Goal: Information Seeking & Learning: Understand process/instructions

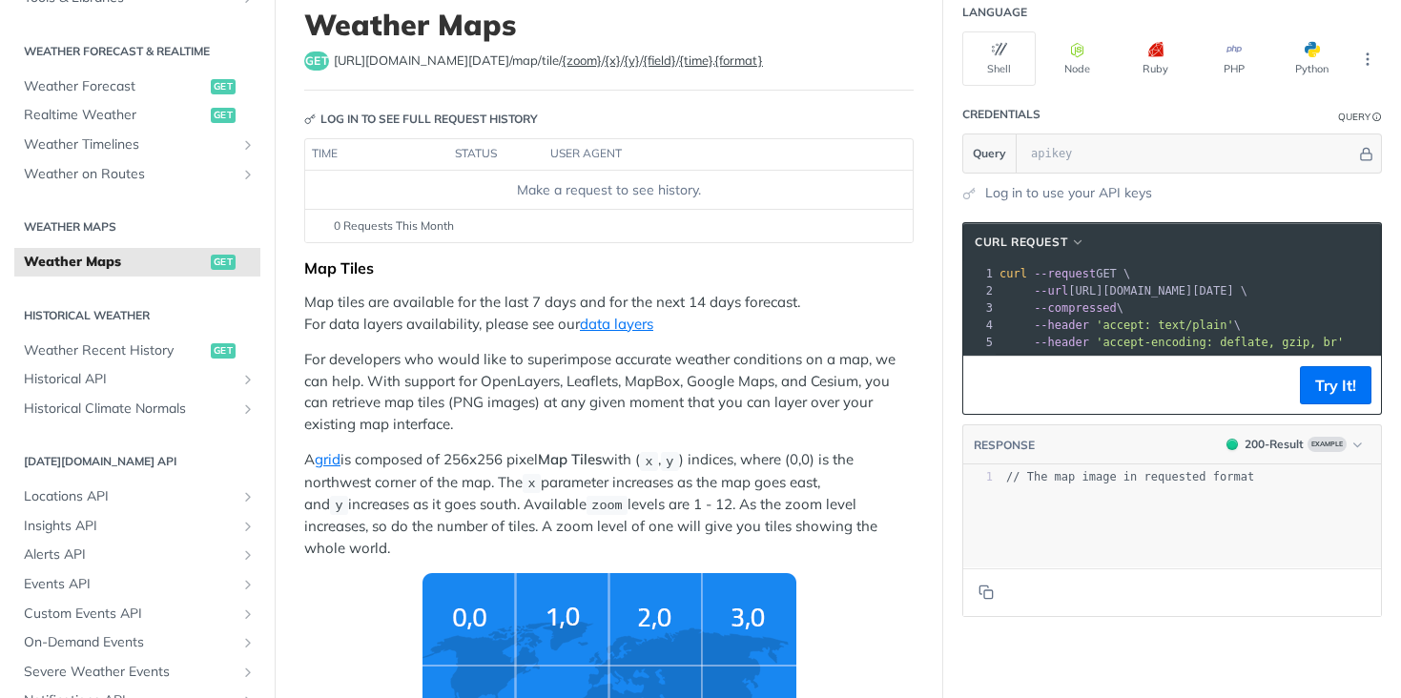
scroll to position [124, 0]
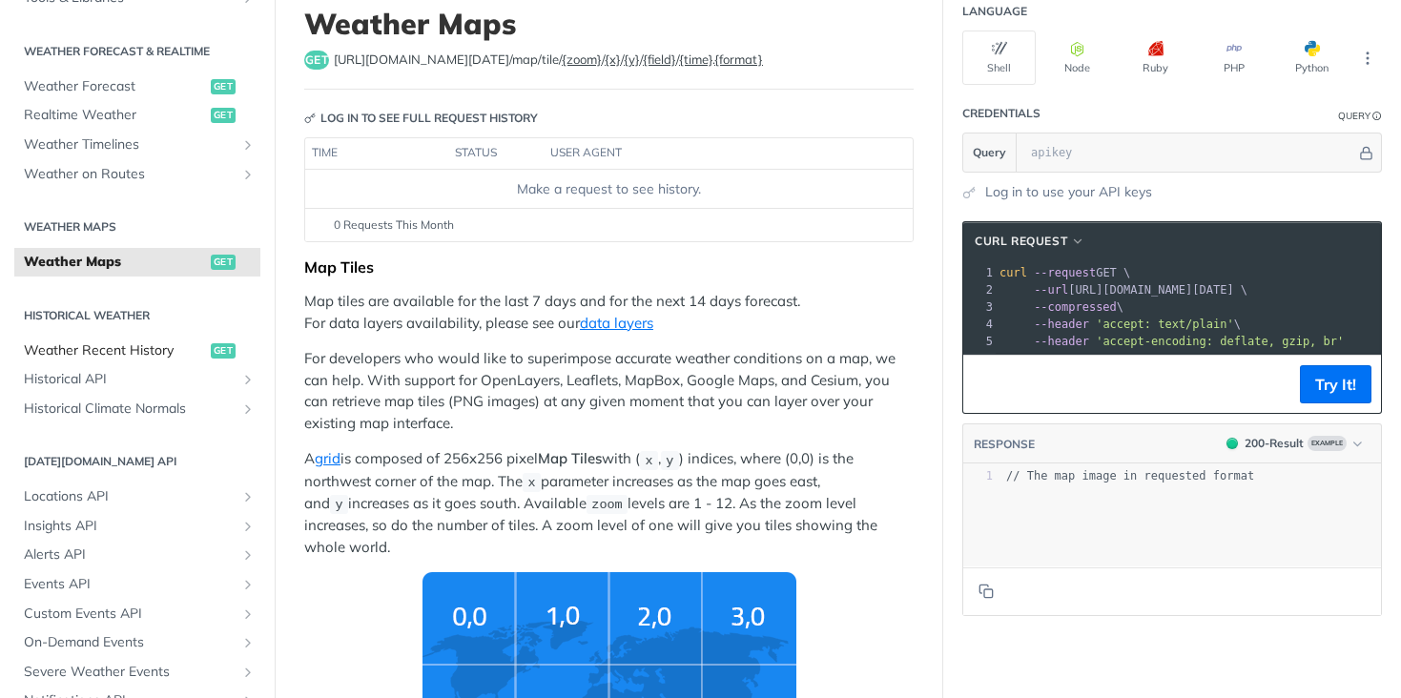
click at [118, 348] on span "Weather Recent History" at bounding box center [115, 350] width 182 height 19
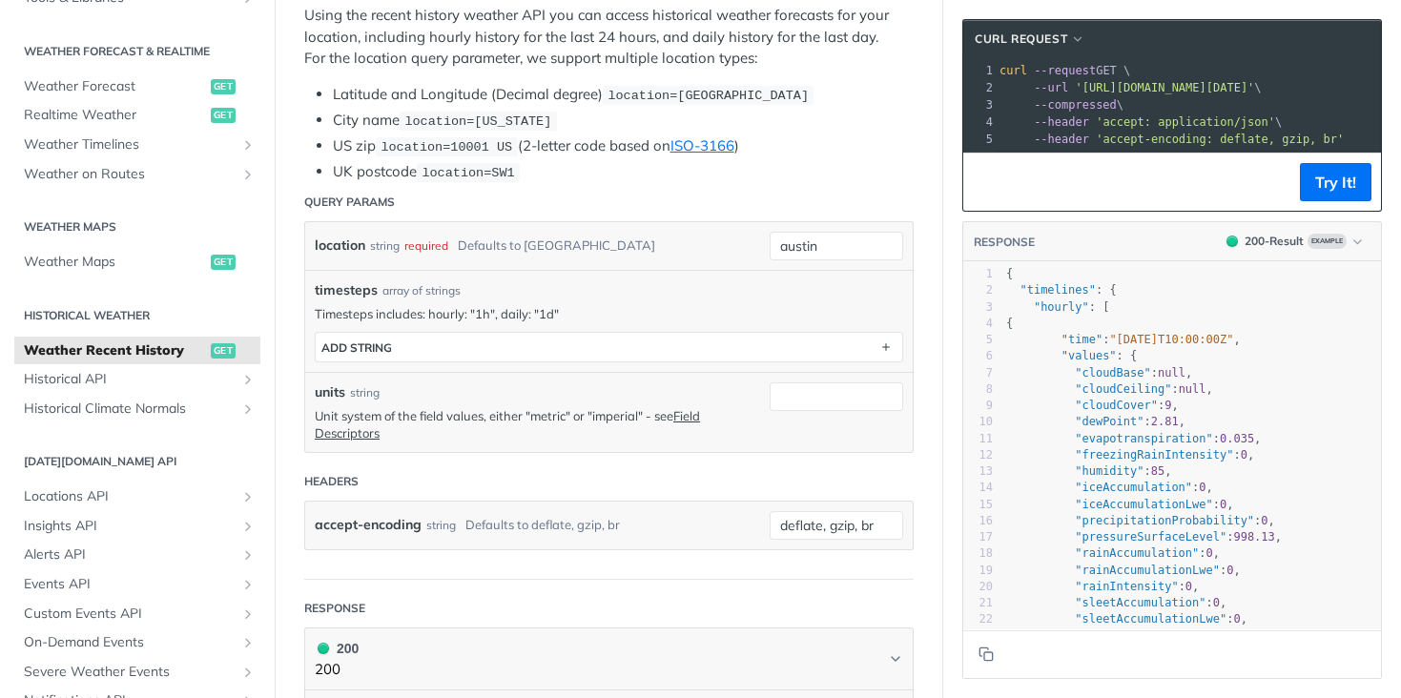
scroll to position [378, 0]
click at [808, 237] on input "austin" at bounding box center [837, 245] width 134 height 29
drag, startPoint x: 842, startPoint y: 244, endPoint x: 724, endPoint y: 240, distance: 118.3
click at [724, 240] on div "location string required Defaults to [GEOGRAPHIC_DATA] austin required type : s…" at bounding box center [609, 245] width 608 height 48
type input "[GEOGRAPHIC_DATA]"
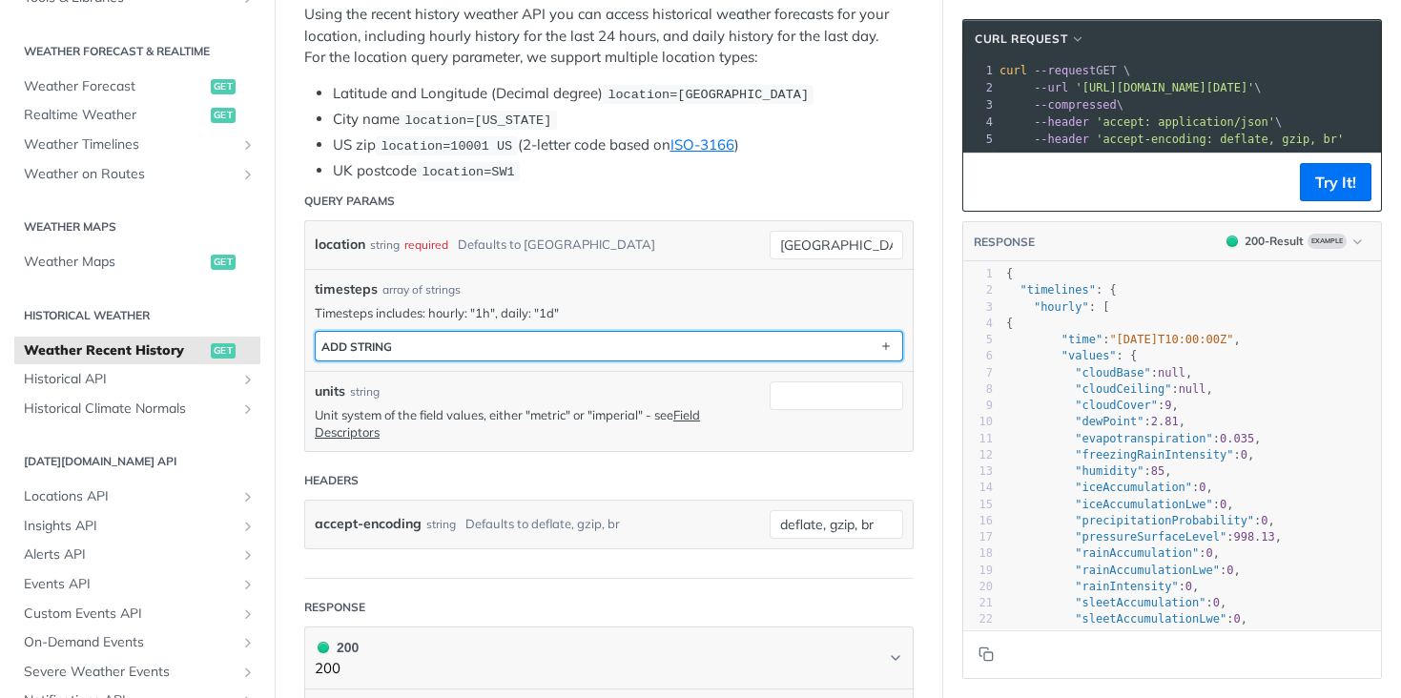
click at [734, 332] on button "ADD string" at bounding box center [609, 346] width 587 height 29
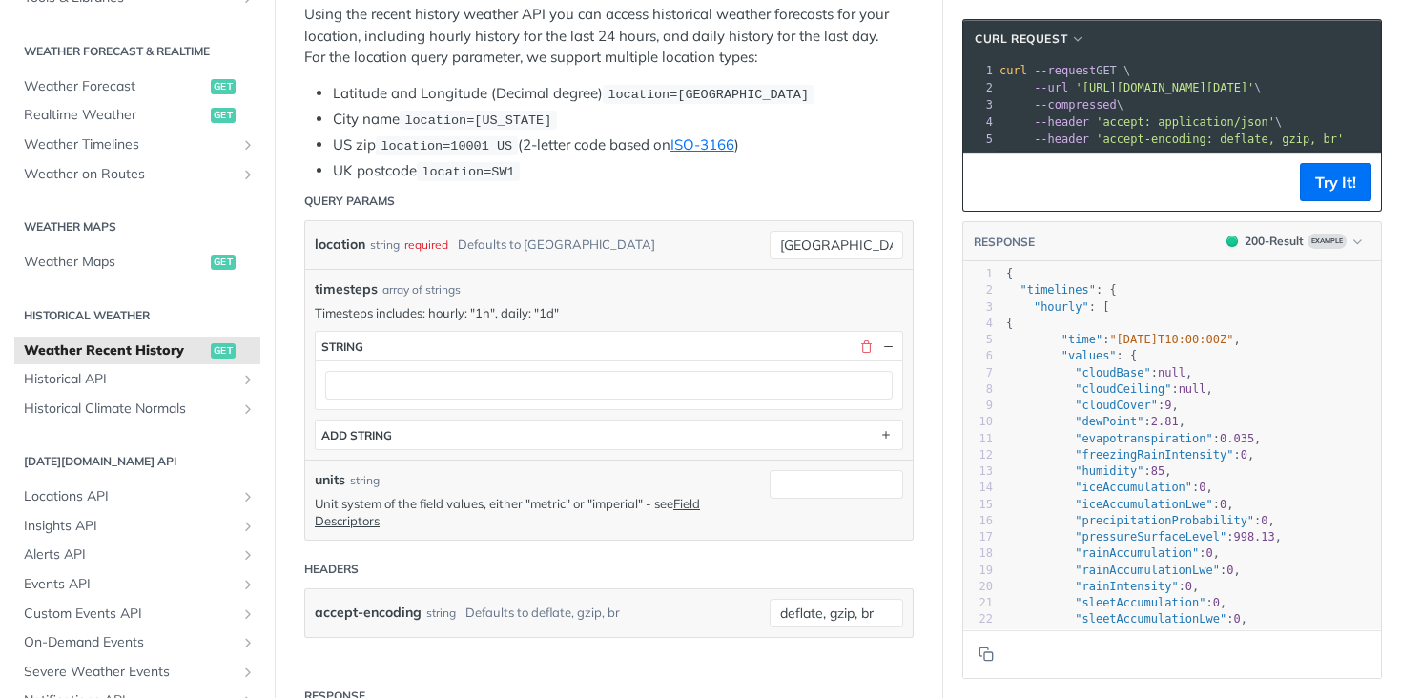
click at [720, 279] on div "timesteps array of strings" at bounding box center [609, 289] width 588 height 20
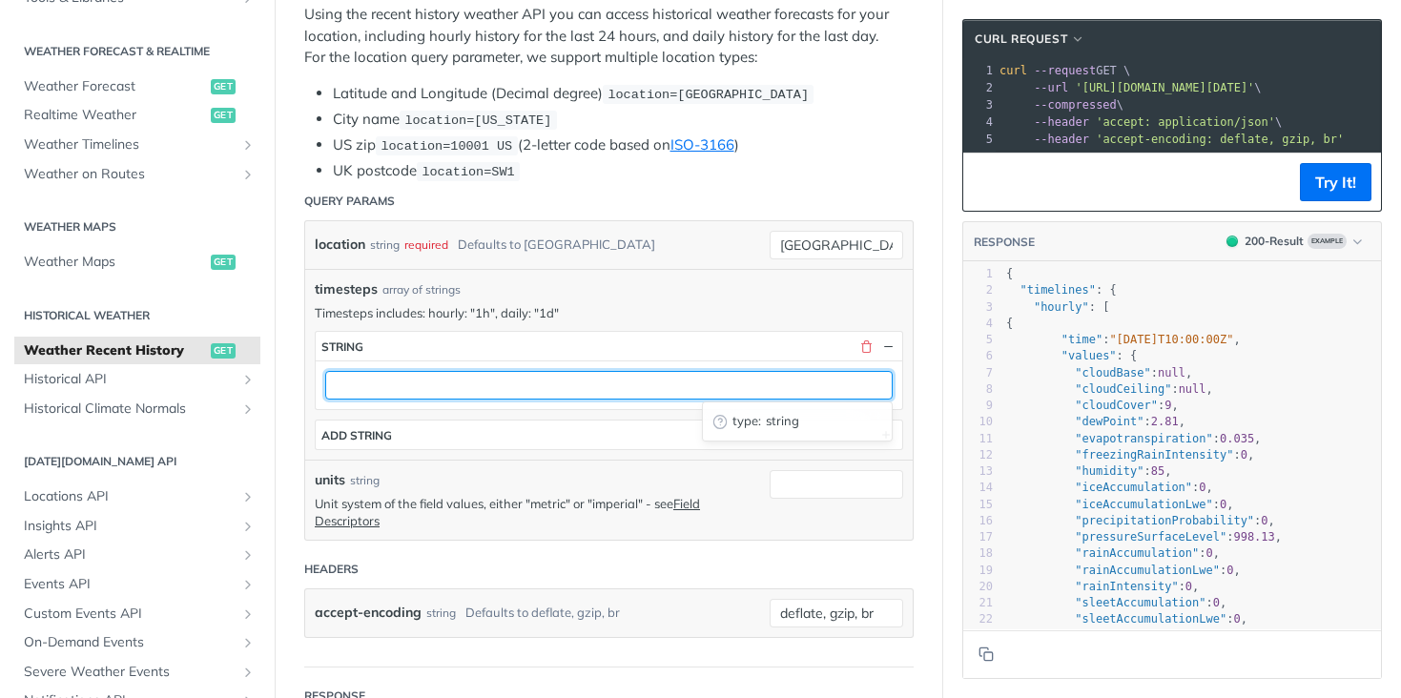
click at [505, 377] on input "text" at bounding box center [608, 385] width 567 height 29
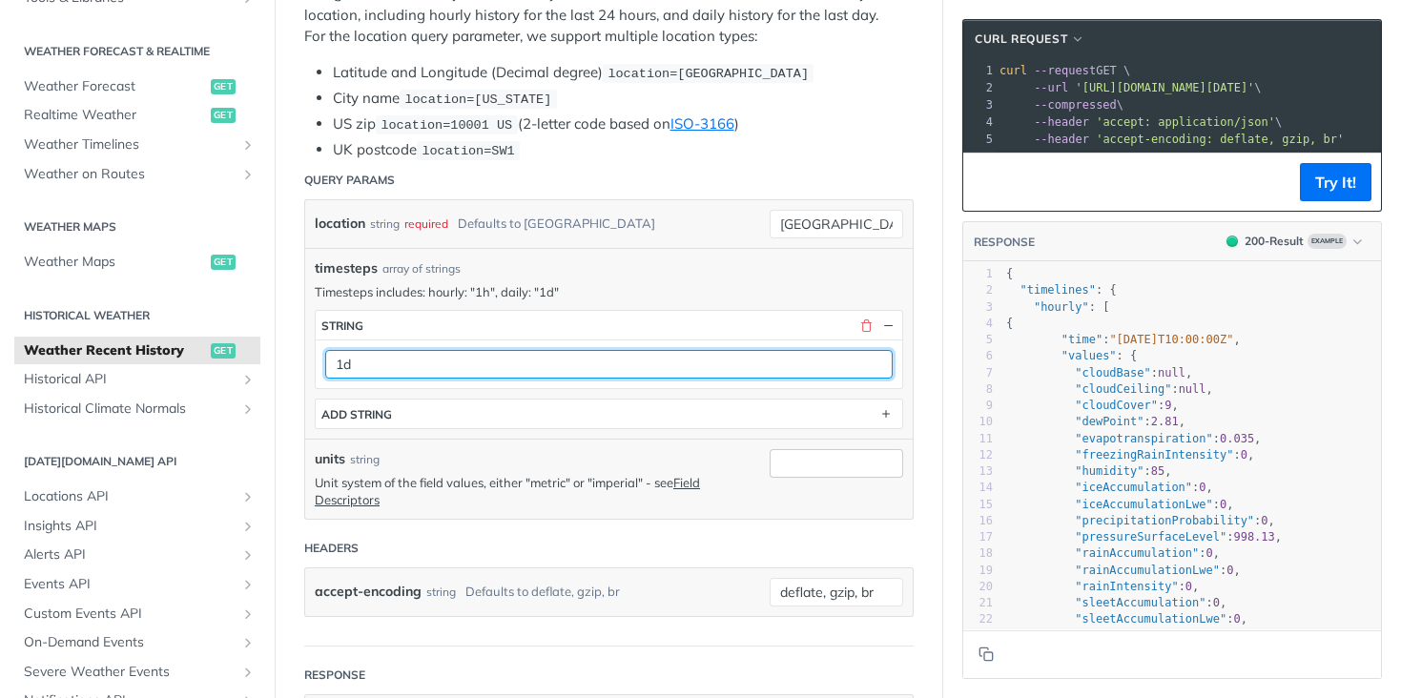
type input "1d"
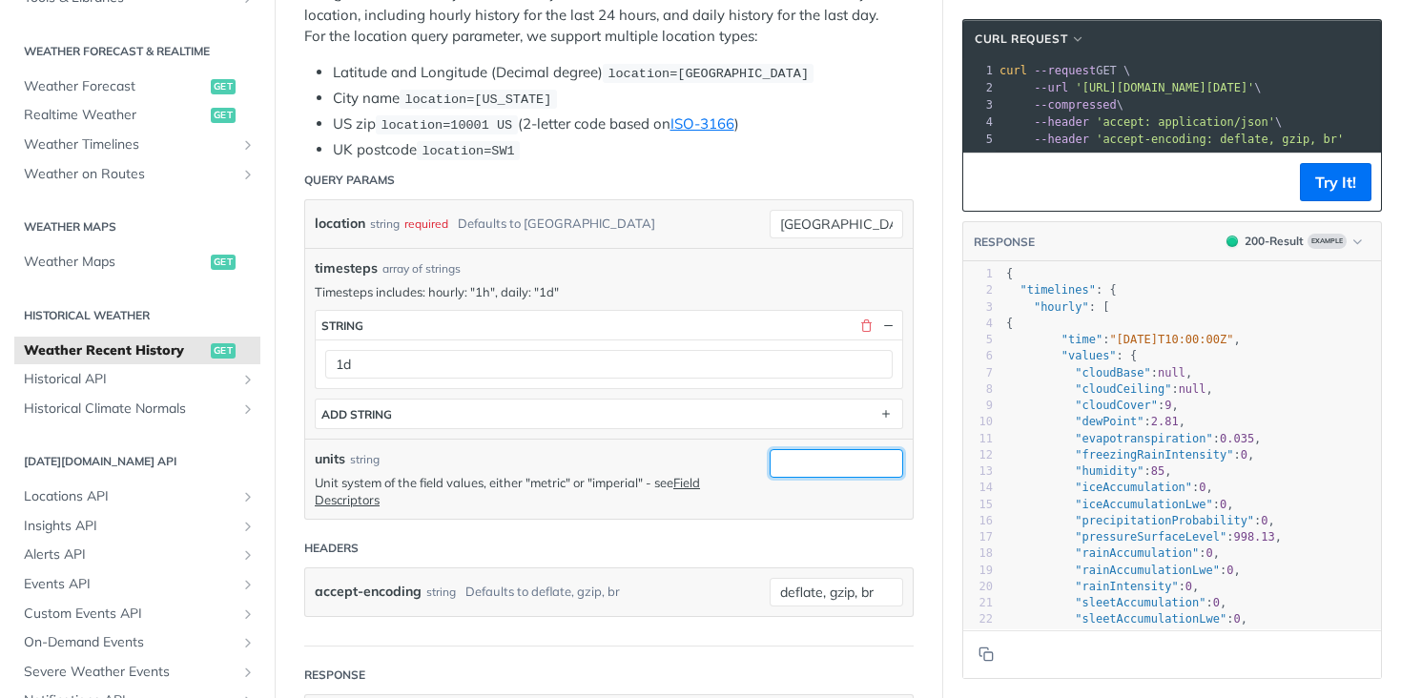
click at [834, 457] on input "units" at bounding box center [837, 463] width 134 height 29
type input "metric"
click at [620, 462] on div "units string" at bounding box center [537, 460] width 445 height 20
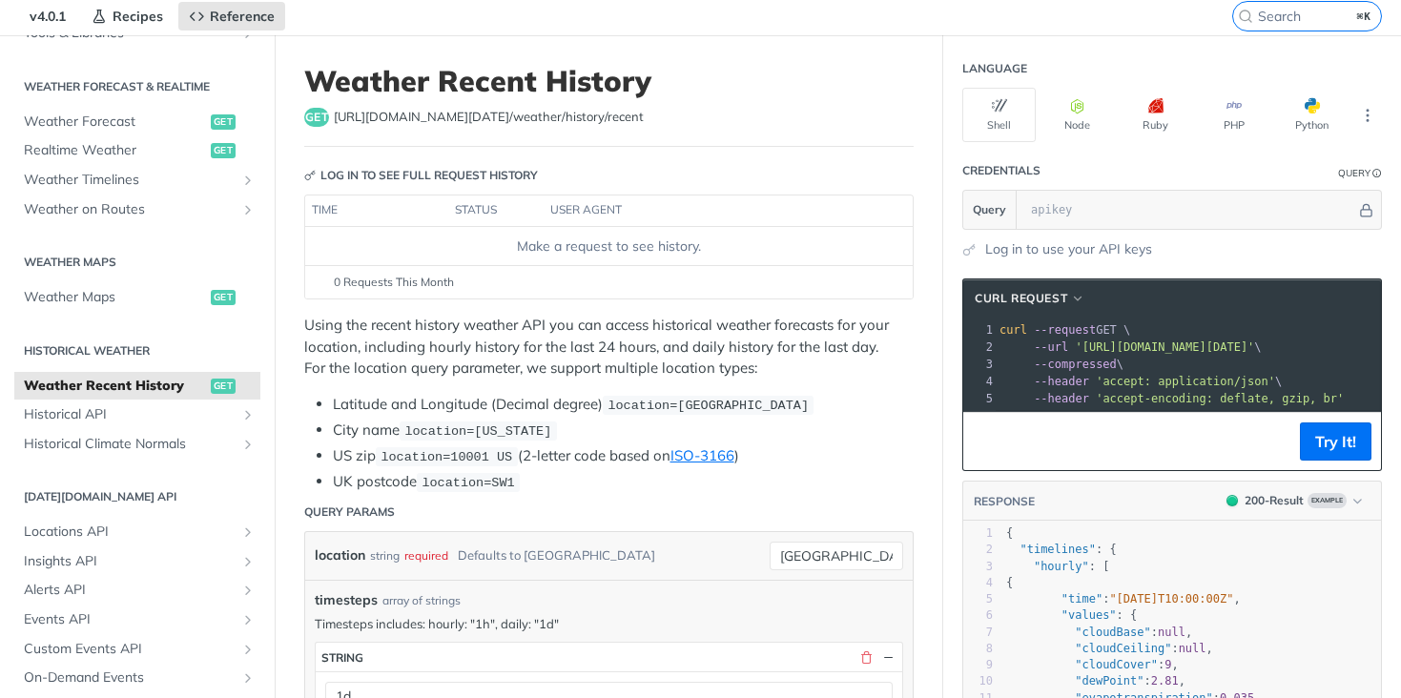
scroll to position [62, 0]
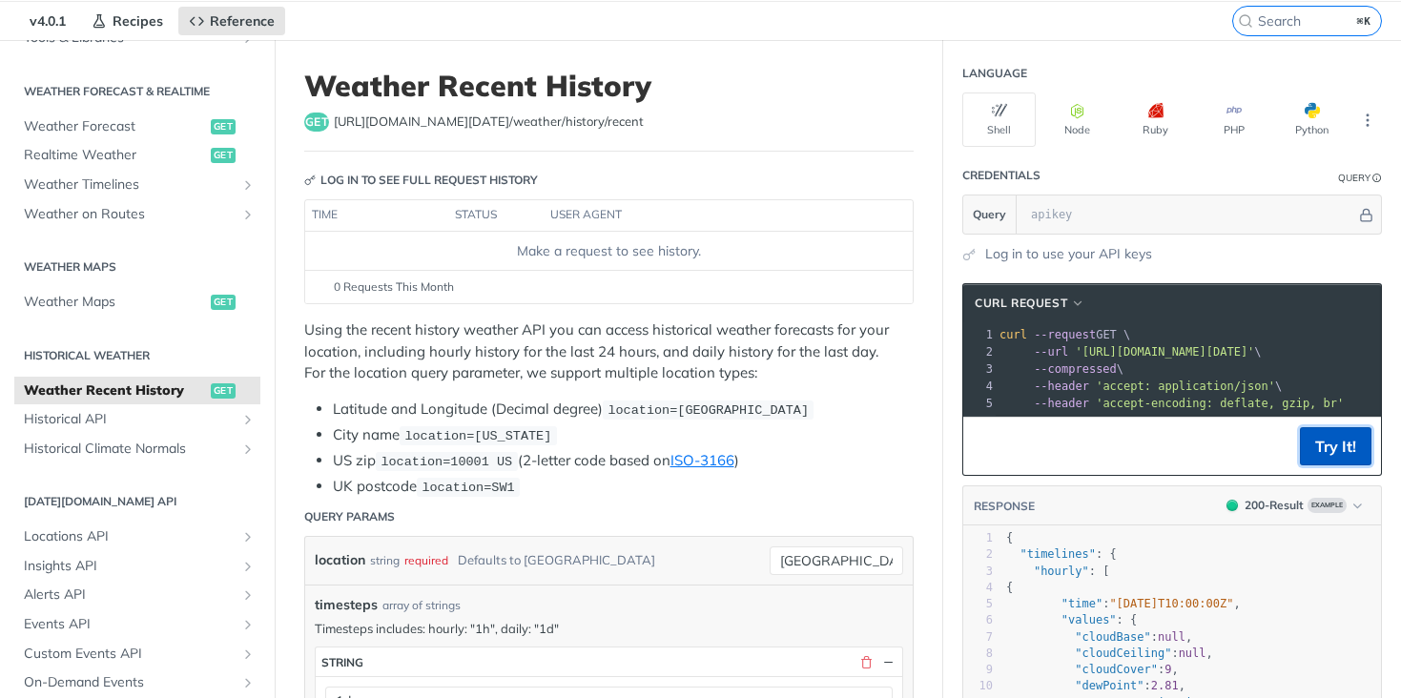
click at [1336, 445] on button "Try It!" at bounding box center [1336, 446] width 72 height 38
click at [768, 360] on p "Using the recent history weather API you can access historical weather forecast…" at bounding box center [608, 351] width 609 height 65
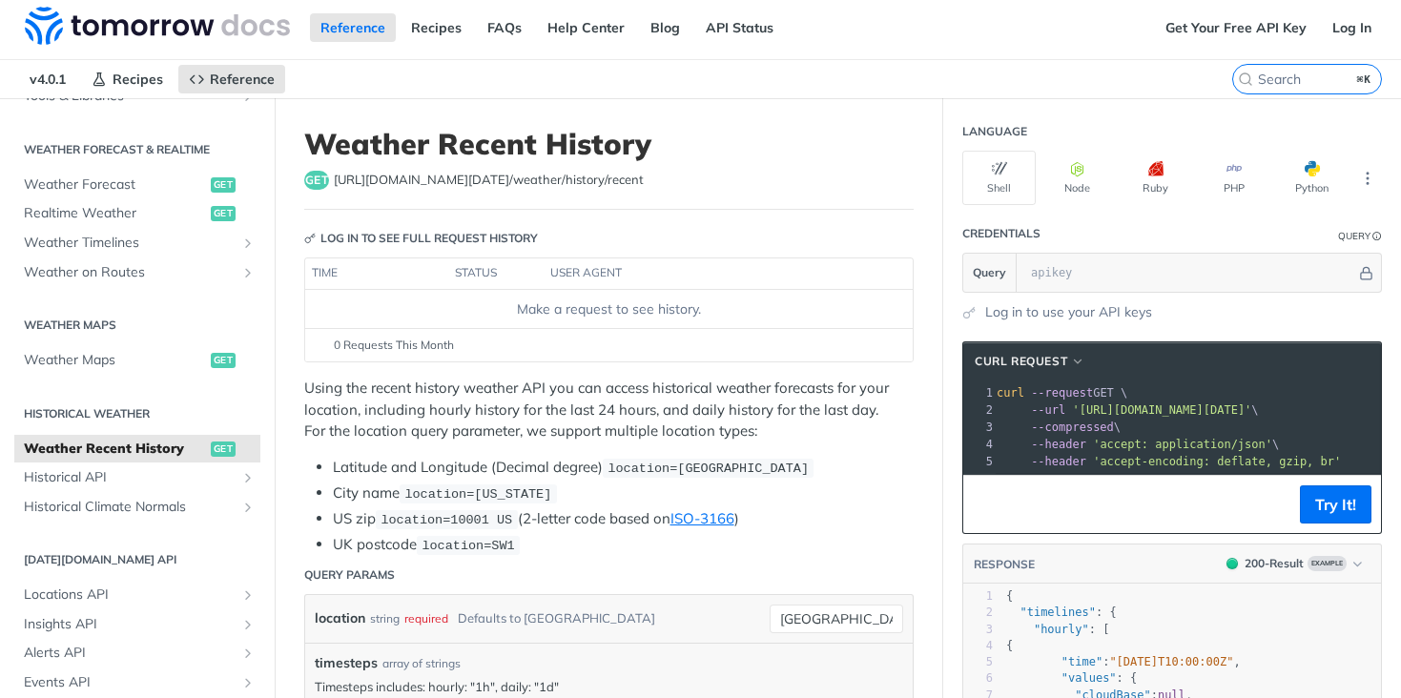
scroll to position [0, 0]
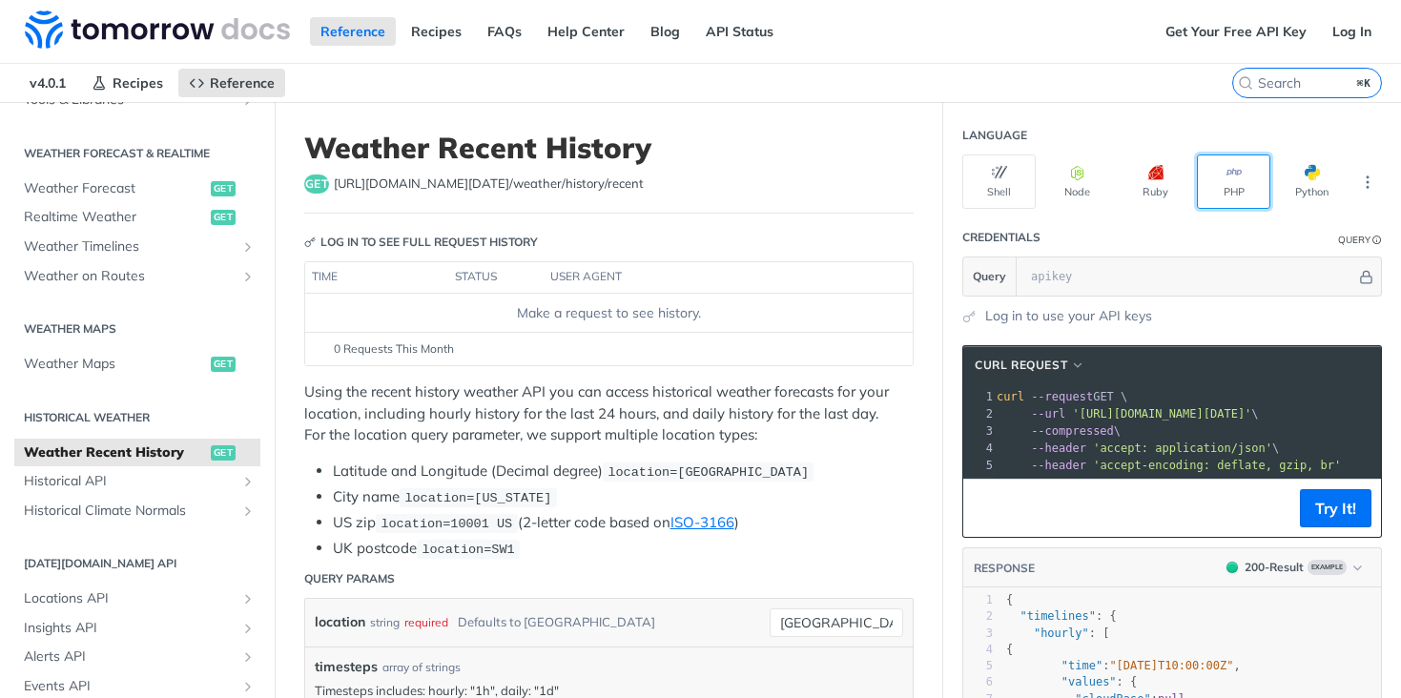
click at [1234, 186] on button "PHP" at bounding box center [1233, 182] width 73 height 54
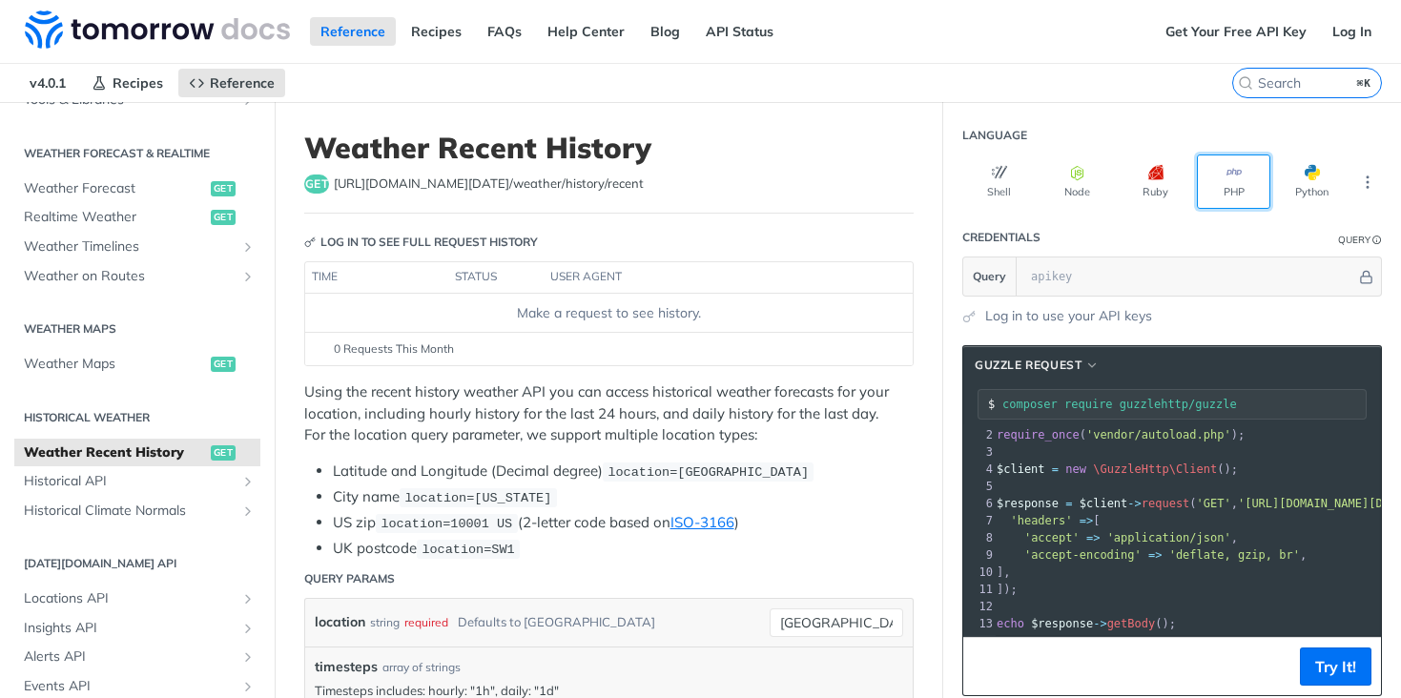
scroll to position [19, 0]
click at [1312, 188] on button "Python" at bounding box center [1311, 182] width 73 height 54
type input "python -m pip install requests"
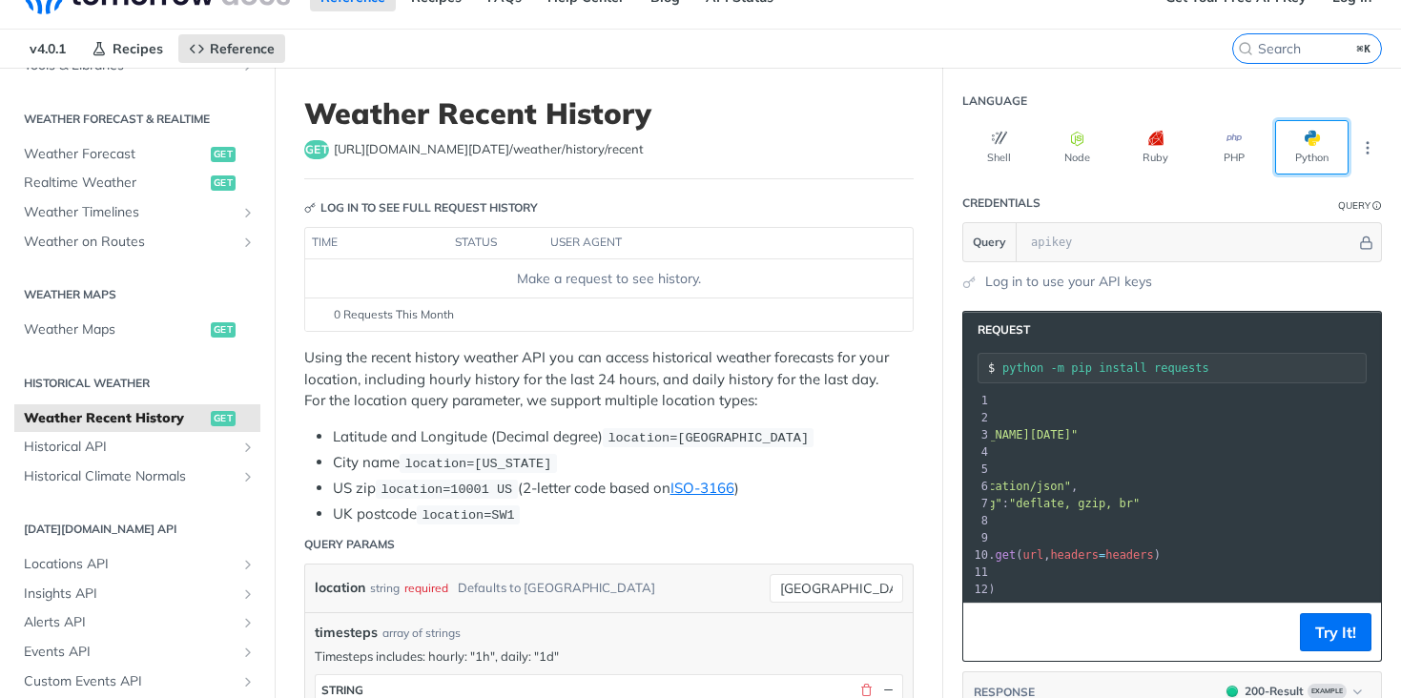
scroll to position [0, 0]
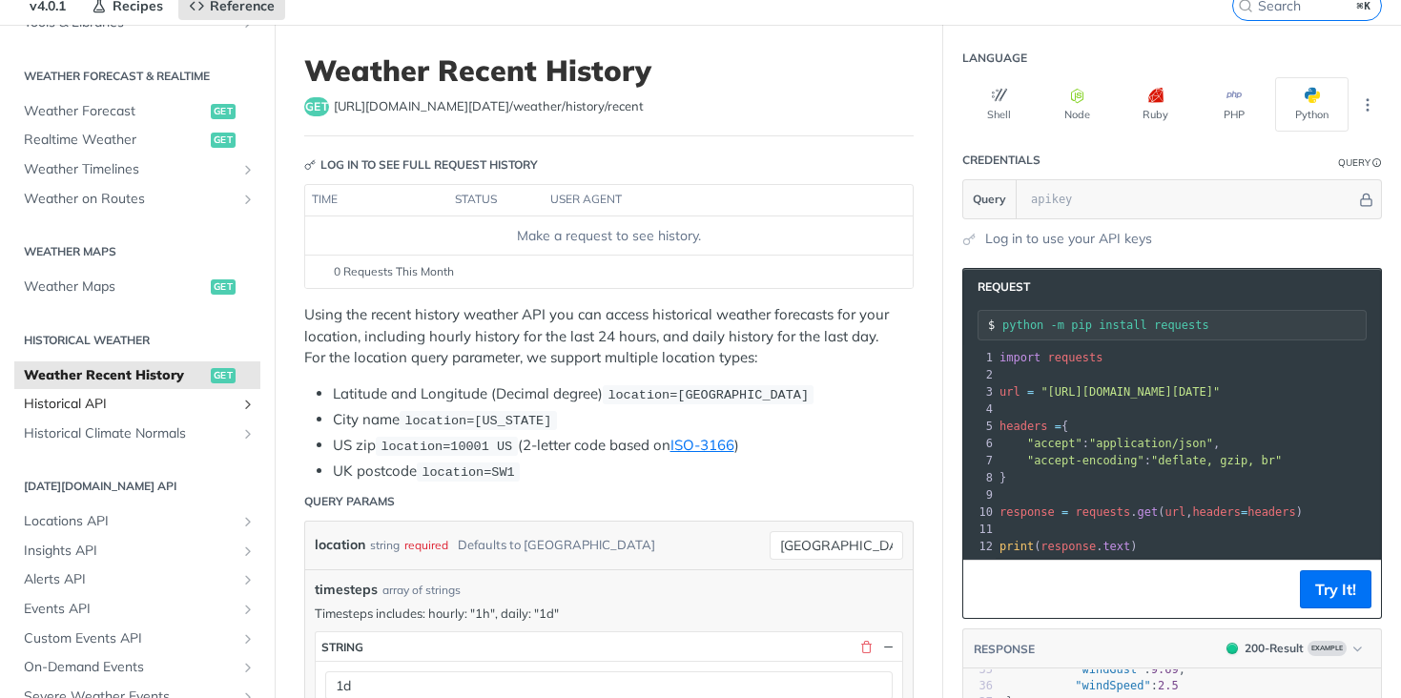
click at [165, 401] on span "Historical API" at bounding box center [130, 404] width 212 height 19
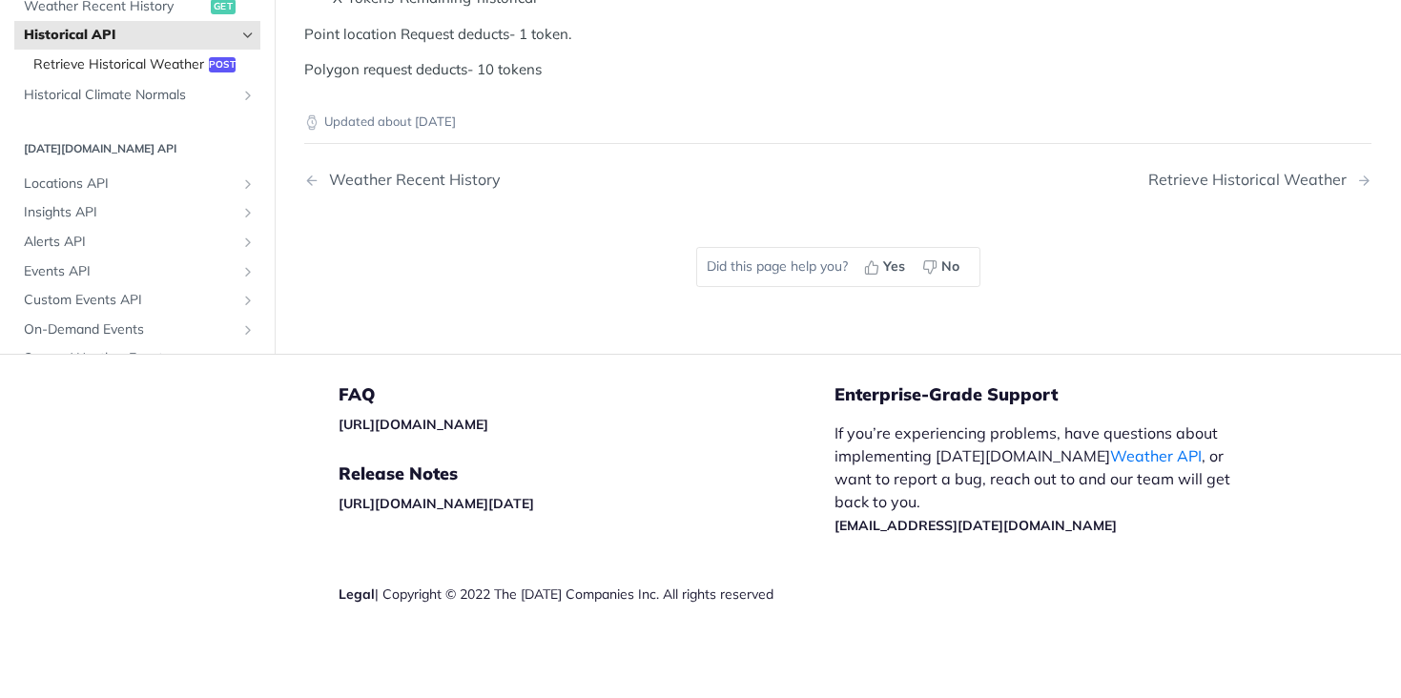
click at [95, 73] on span "Retrieve Historical Weather" at bounding box center [118, 63] width 171 height 19
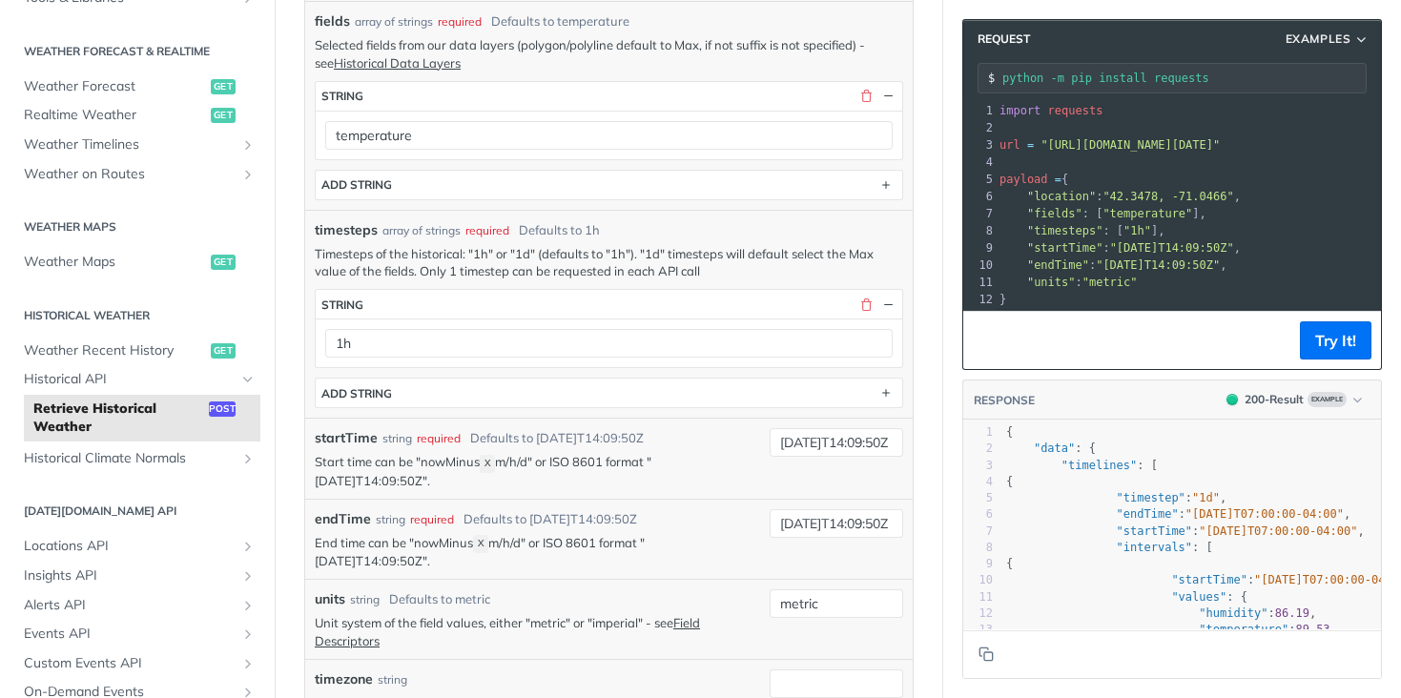
scroll to position [516, 0]
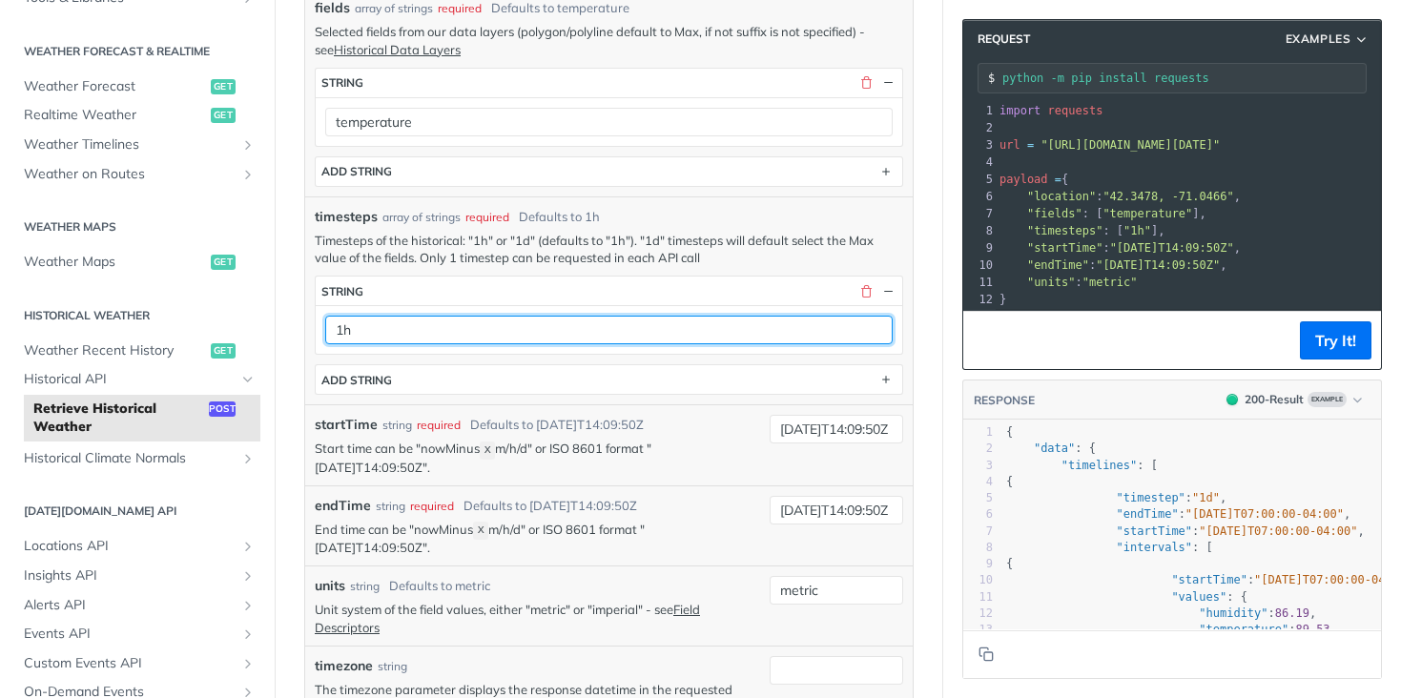
click at [575, 337] on input "1h" at bounding box center [608, 330] width 567 height 29
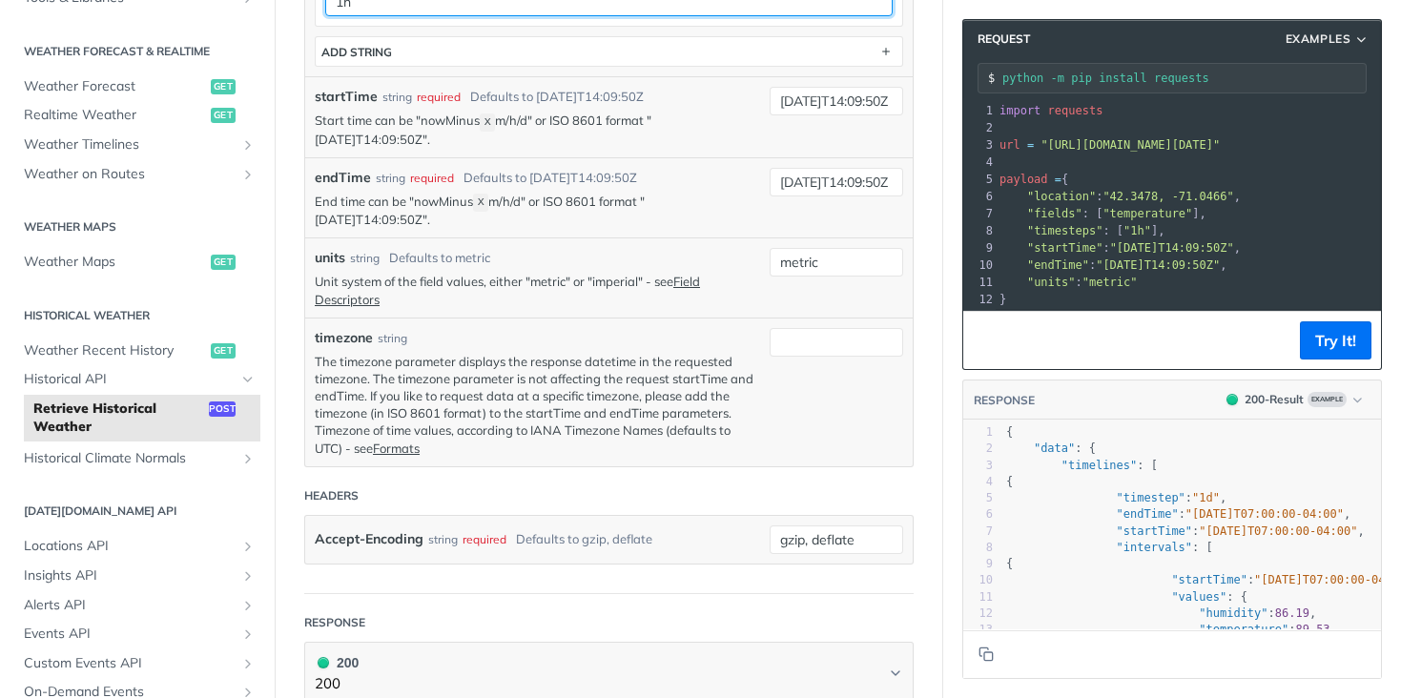
scroll to position [849, 0]
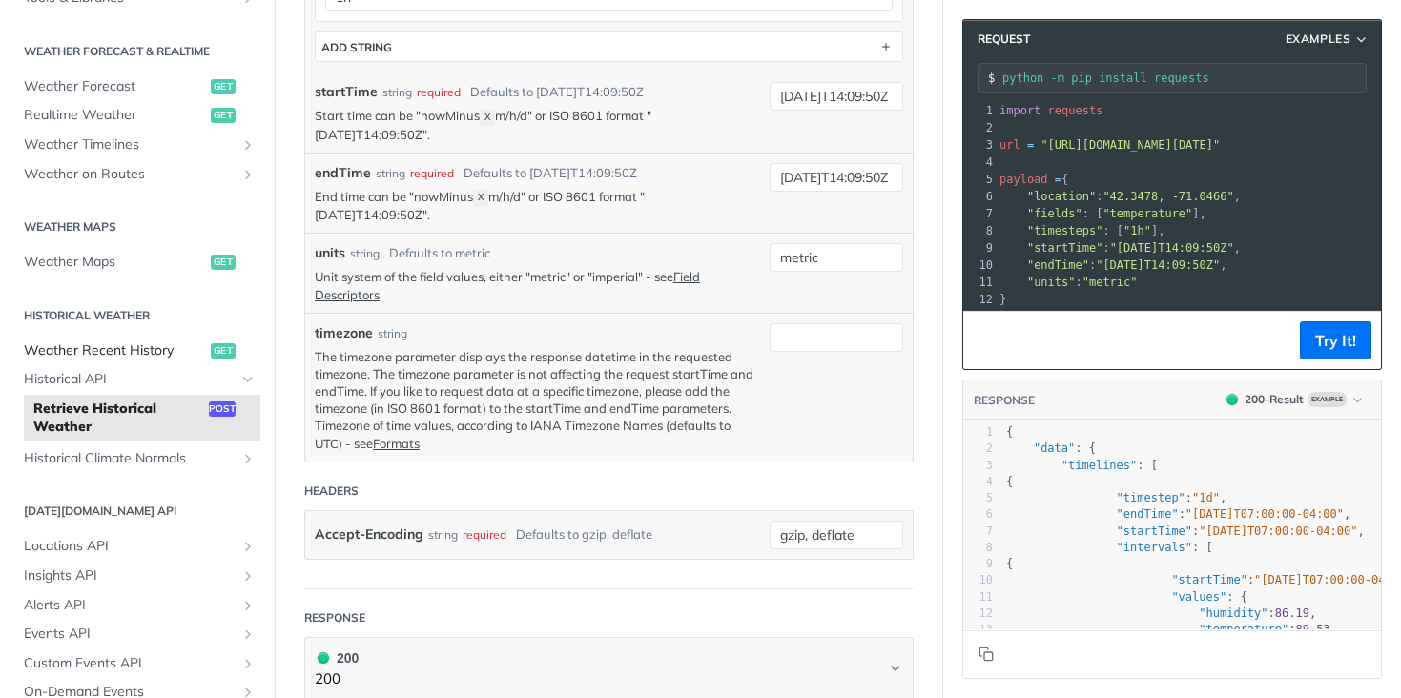
click at [108, 346] on span "Weather Recent History" at bounding box center [115, 350] width 182 height 19
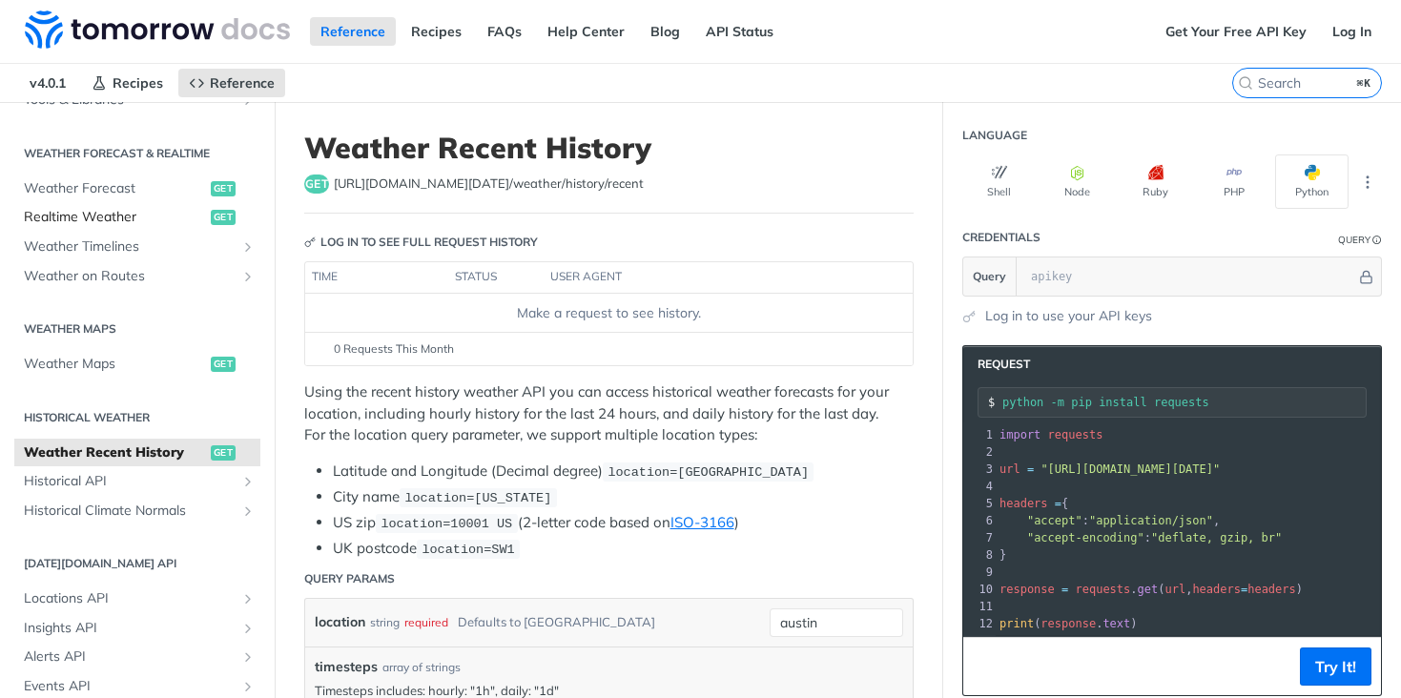
click at [129, 216] on span "Realtime Weather" at bounding box center [115, 217] width 182 height 19
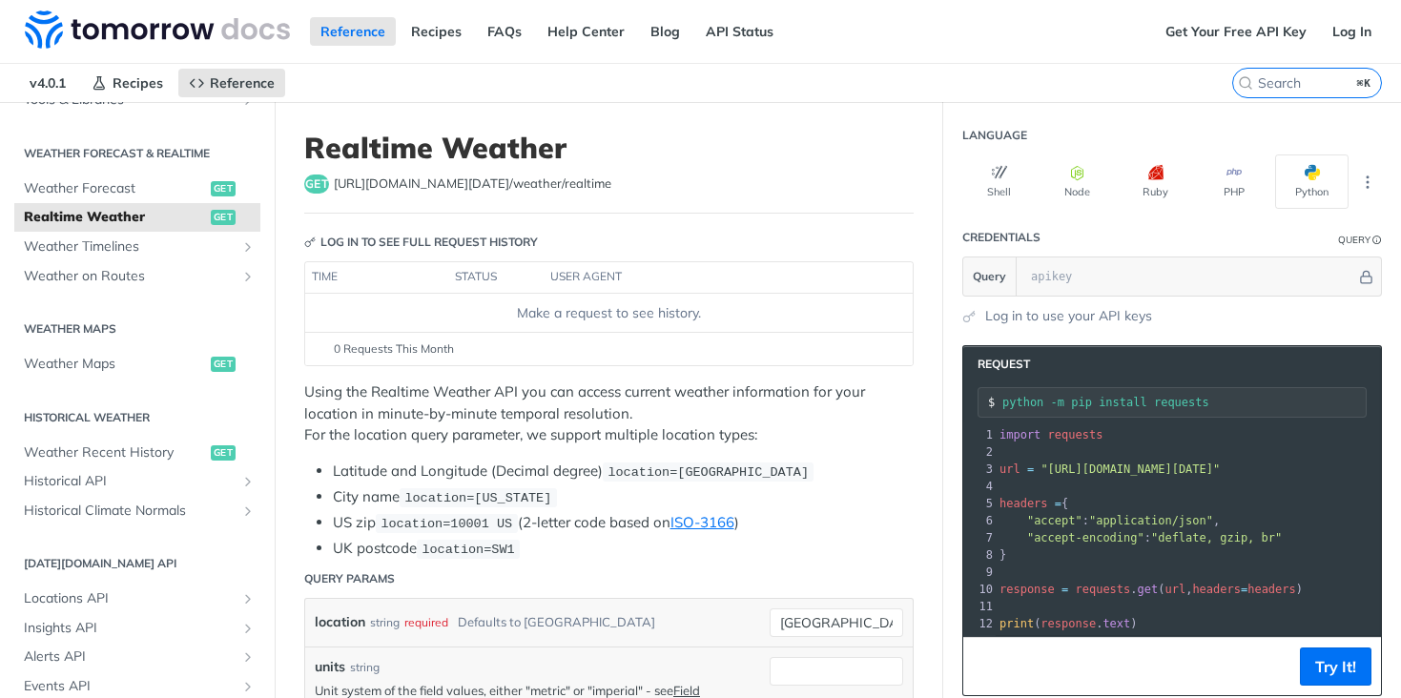
click at [637, 284] on th "user agent" at bounding box center [709, 277] width 331 height 31
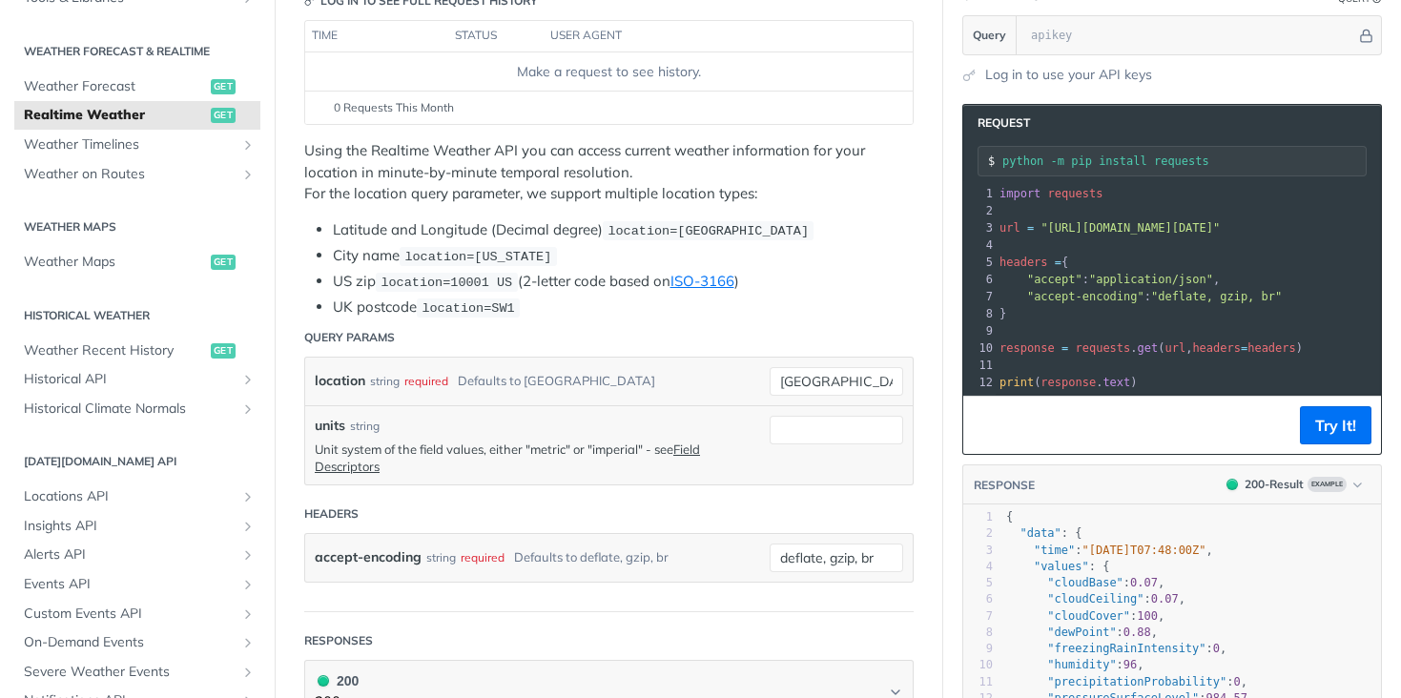
scroll to position [244, 0]
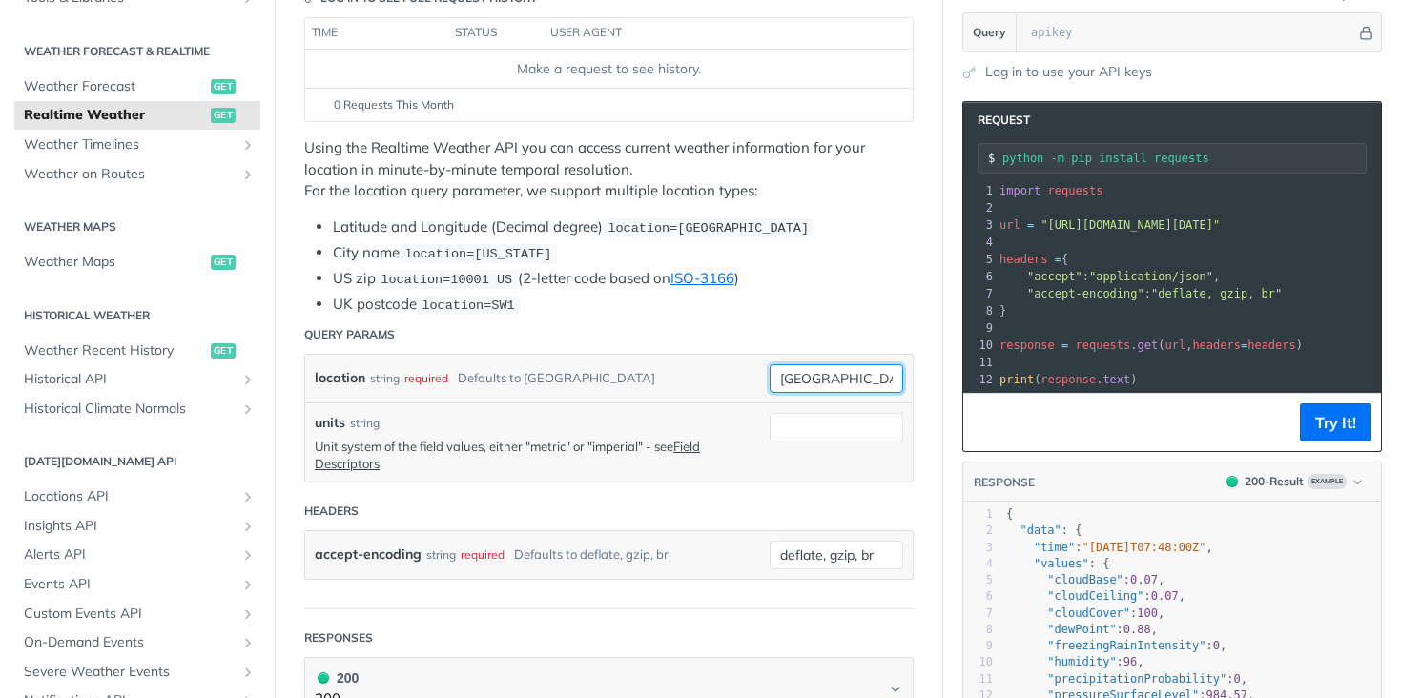
drag, startPoint x: 856, startPoint y: 381, endPoint x: 681, endPoint y: 361, distance: 176.6
click at [690, 366] on div "location string required Defaults to [GEOGRAPHIC_DATA] [GEOGRAPHIC_DATA] requir…" at bounding box center [609, 379] width 608 height 48
click at [653, 355] on div "location string required Defaults to [GEOGRAPHIC_DATA]" at bounding box center [609, 379] width 608 height 48
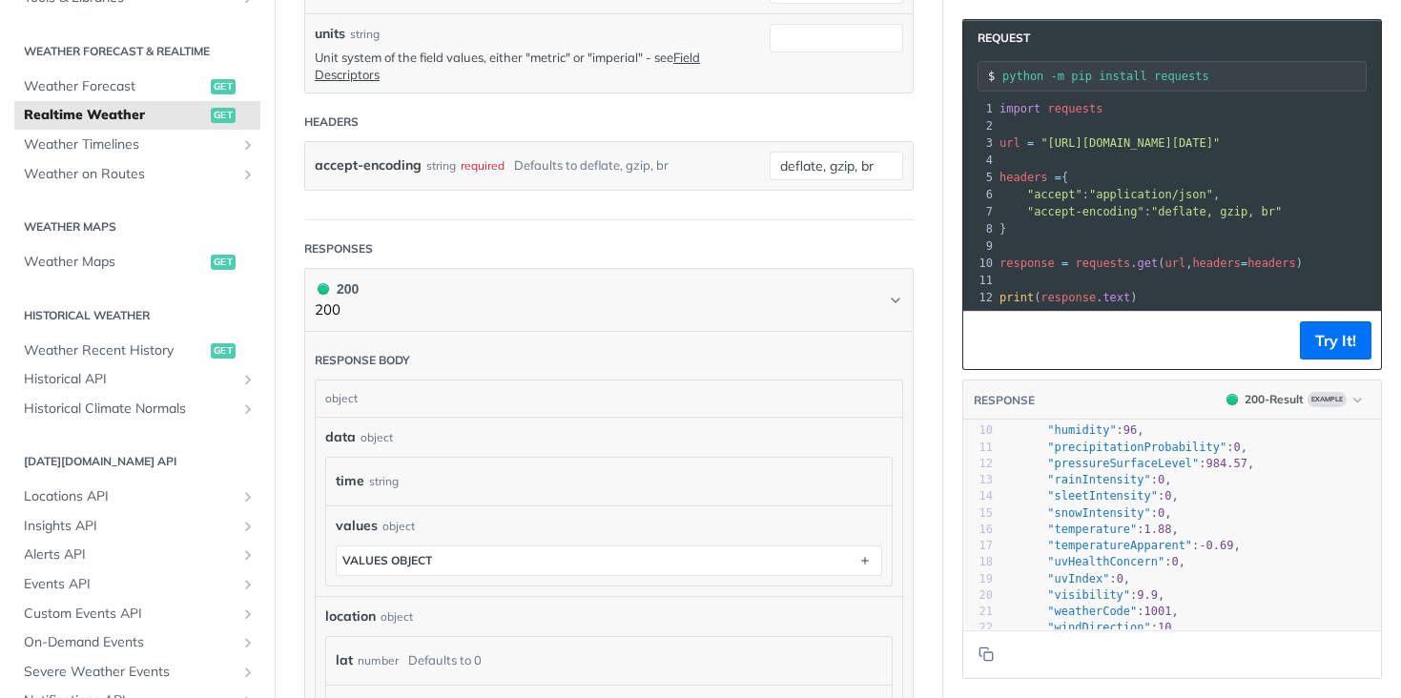
scroll to position [152, 0]
